Goal: Task Accomplishment & Management: Use online tool/utility

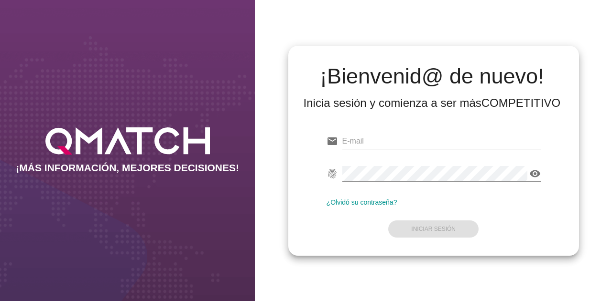
type input "[EMAIL_ADDRESS][DOMAIN_NAME]"
click at [436, 209] on form "email [EMAIL_ADDRESS][DOMAIN_NAME] fingerprint visibility ¿Olvidó su contraseña…" at bounding box center [433, 184] width 214 height 113
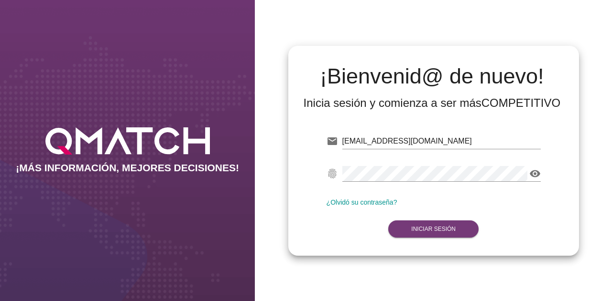
click at [437, 226] on strong "Iniciar Sesión" at bounding box center [433, 229] width 44 height 7
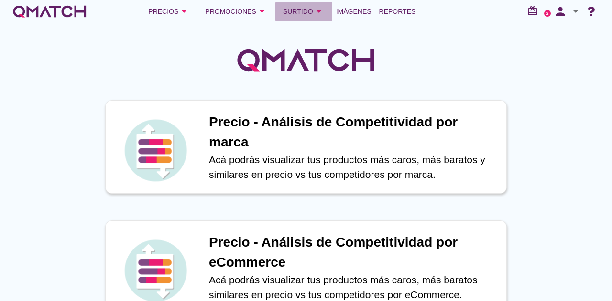
click at [302, 11] on div "Surtido arrow_drop_down" at bounding box center [304, 11] width 42 height 11
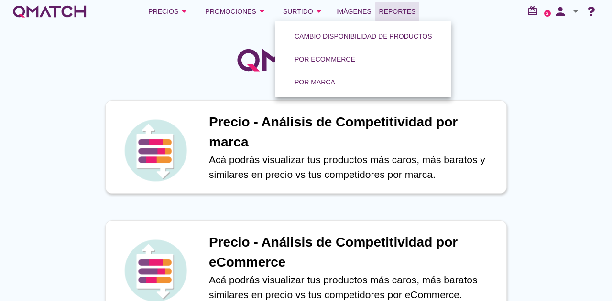
click at [385, 8] on span "Reportes" at bounding box center [397, 11] width 37 height 11
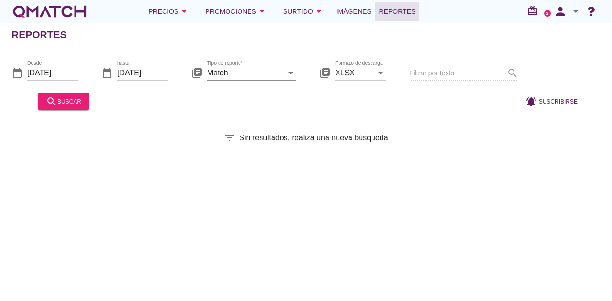
click at [286, 73] on icon "arrow_drop_down" at bounding box center [290, 72] width 11 height 11
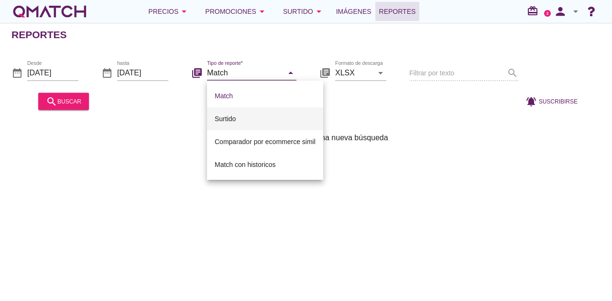
click at [266, 116] on div "Surtido" at bounding box center [265, 118] width 101 height 11
type input "Surtido"
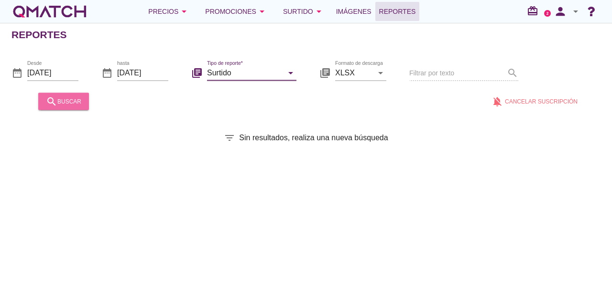
click at [63, 94] on button "search buscar" at bounding box center [63, 101] width 51 height 17
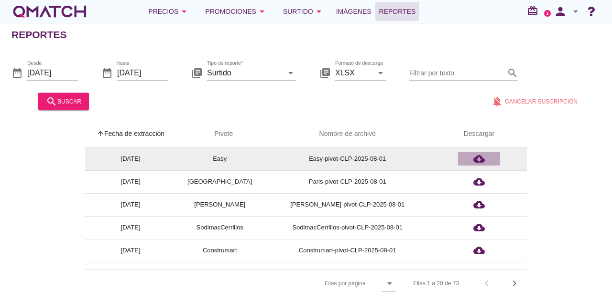
click at [480, 156] on icon "cloud_download" at bounding box center [478, 158] width 11 height 11
